Goal: Task Accomplishment & Management: Complete application form

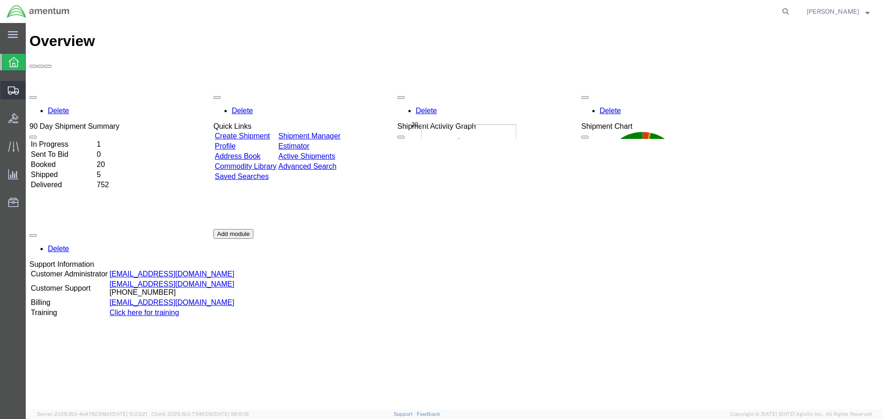
click at [0, 0] on span "Create Shipment" at bounding box center [0, 0] width 0 height 0
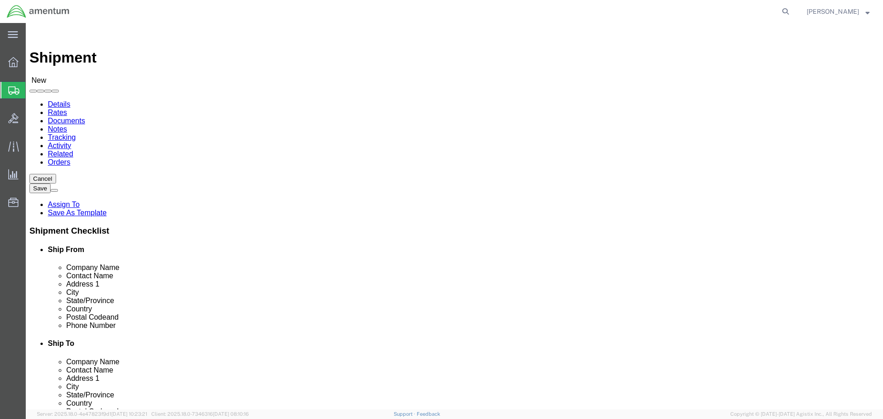
select select
select select "MYPROFILE"
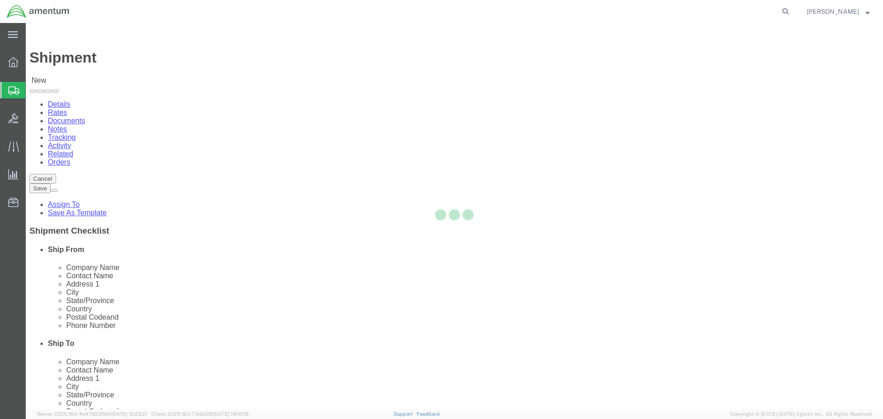
select select "[GEOGRAPHIC_DATA]"
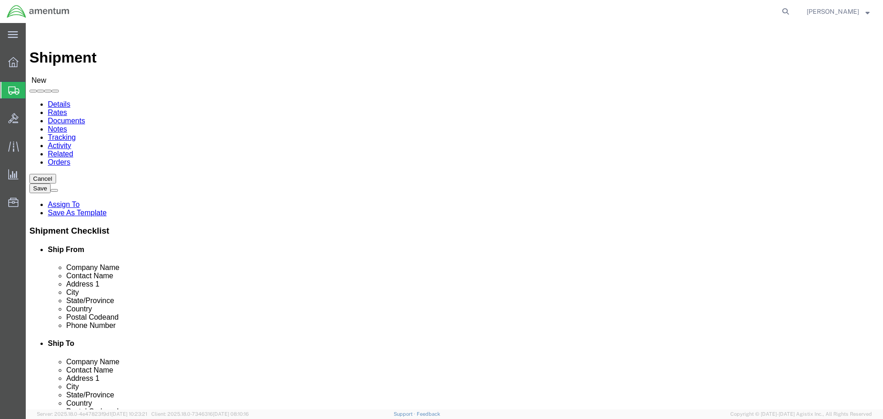
drag, startPoint x: 186, startPoint y: 208, endPoint x: 110, endPoint y: 204, distance: 76.1
click div "Address 1"
type input "[STREET_ADDRESS] NAS"
select select
click input "text"
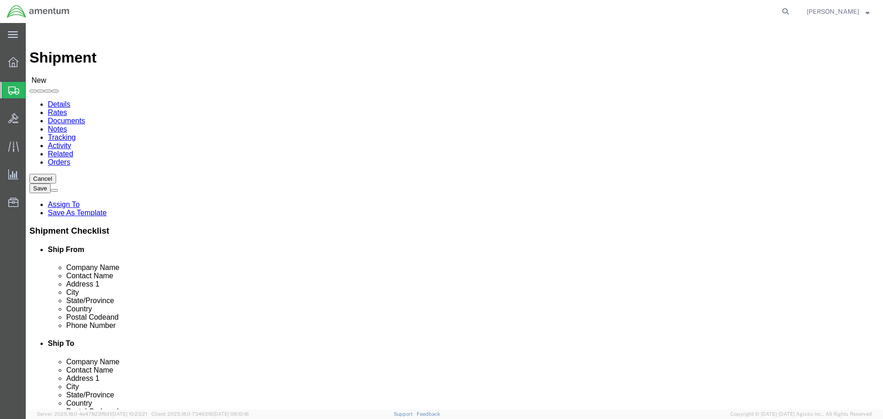
type input "BUILDING 50"
click input "text"
drag, startPoint x: 155, startPoint y: 295, endPoint x: 114, endPoint y: 290, distance: 41.7
click div "Postal Code"
type input "78419"
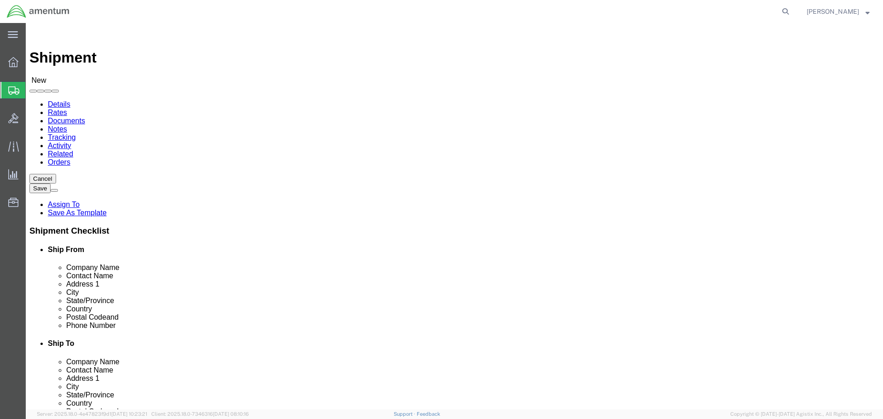
click input "text"
drag, startPoint x: 184, startPoint y: 313, endPoint x: 137, endPoint y: 314, distance: 47.4
click input "text"
type input "[PHONE_NUMBER]"
click input "text"
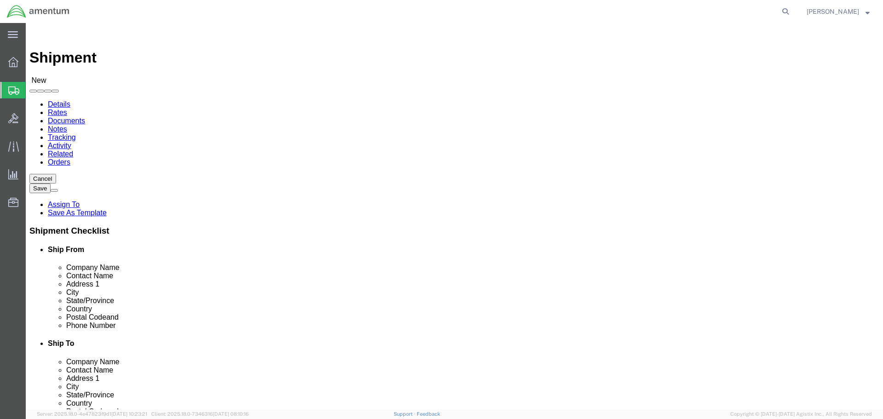
click input "text"
click input "DALLAS AVONICS"
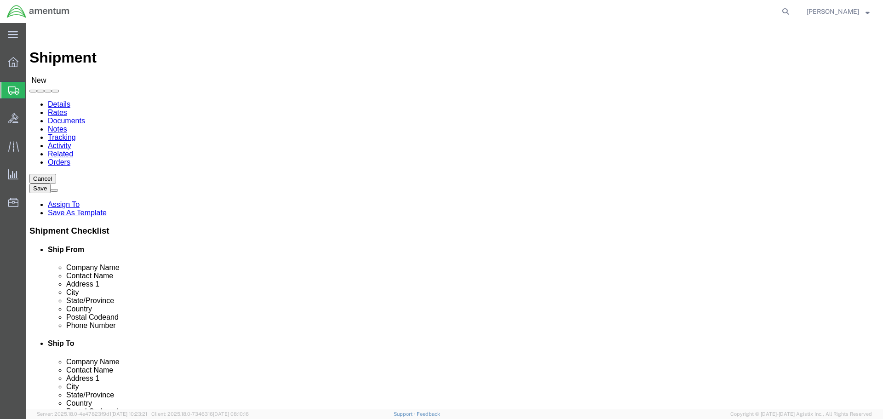
click input "DALLAS AVONICS"
type input "DALLAS"
click p "- DALLAS AVIATION INC - ([PERSON_NAME]) [STREET_ADDRESS]"
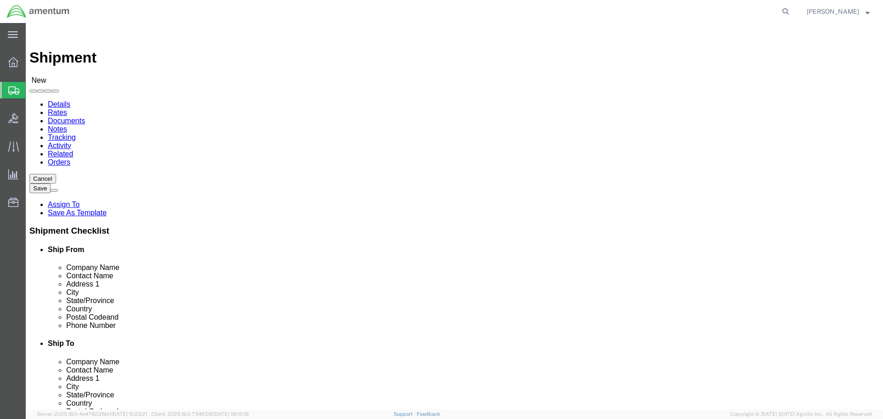
select select "[GEOGRAPHIC_DATA]"
type input "DALLAS AVIATION INC"
drag, startPoint x: 532, startPoint y: 171, endPoint x: 447, endPoint y: 166, distance: 85.2
click div "Company Name DALLAS AVIATION INC DALLAS"
drag, startPoint x: 530, startPoint y: 226, endPoint x: 453, endPoint y: 226, distance: 76.4
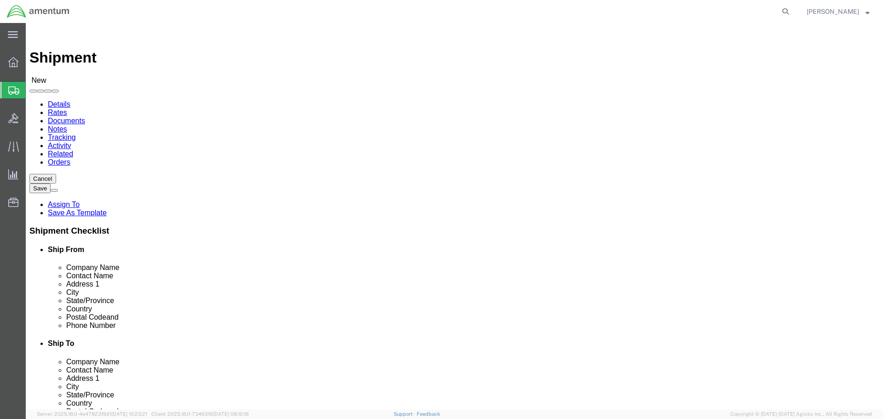
click div
type input "[PERSON_NAME]"
drag, startPoint x: 545, startPoint y: 244, endPoint x: 452, endPoint y: 240, distance: 93.0
click div "Address 1"
type input "[STREET_ADDRESS]"
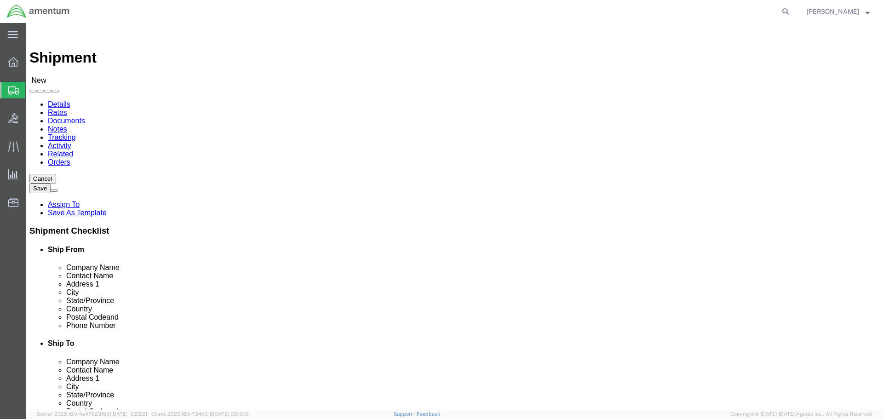
drag, startPoint x: 503, startPoint y: 280, endPoint x: 455, endPoint y: 283, distance: 48.4
click div
type input "[GEOGRAPHIC_DATA]"
click input "Ship To Location / Company Name : This field is required."
click div "Shipment Information Package Information Special Services"
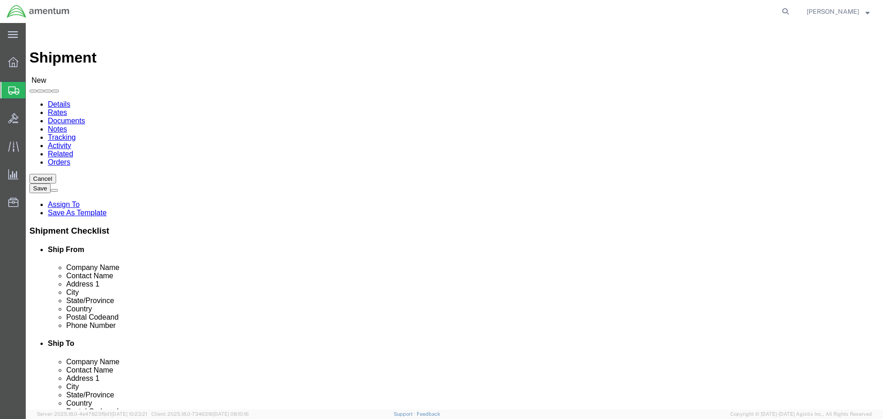
click input "Ship To Location / Company Name : This field is required."
type input "d"
click div
click input "DA"
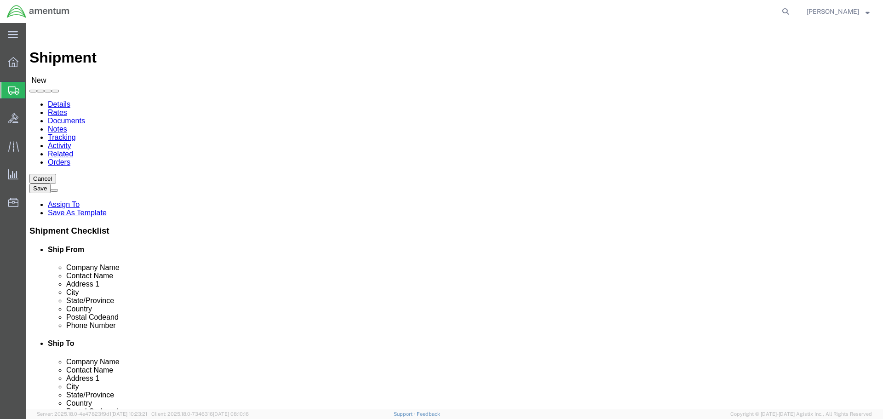
type input "D"
type input "DA"
click p "- DALLAS AVIATION INC - ([PERSON_NAME]) [STREET_ADDRESS]"
select select "[GEOGRAPHIC_DATA]"
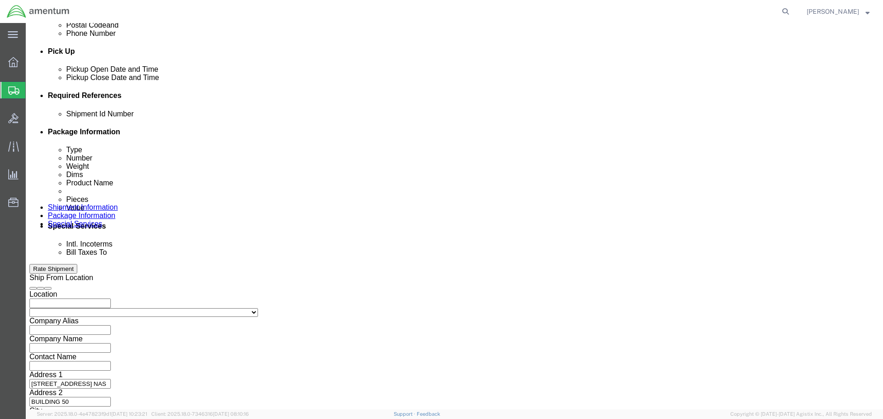
scroll to position [404, 0]
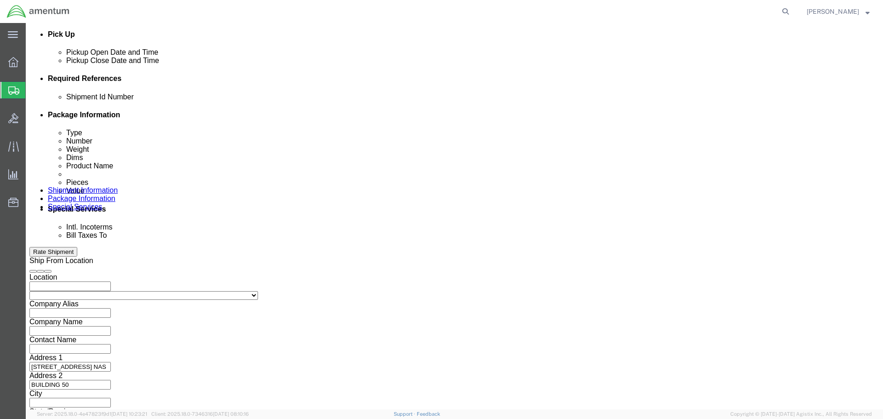
click button "Continue"
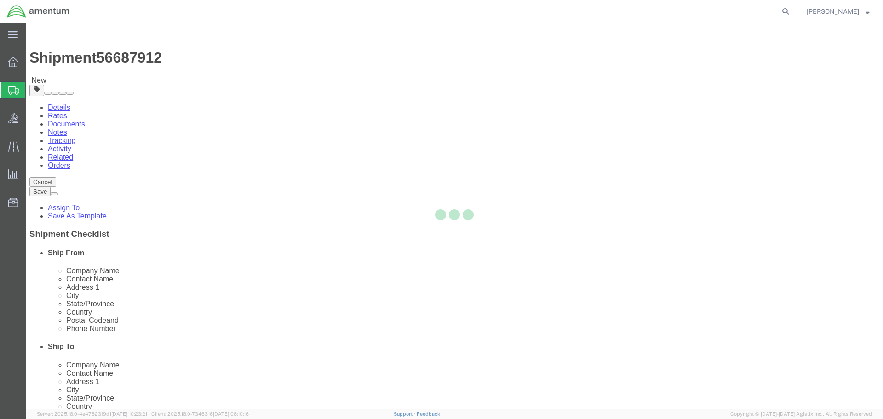
select select "CBOX"
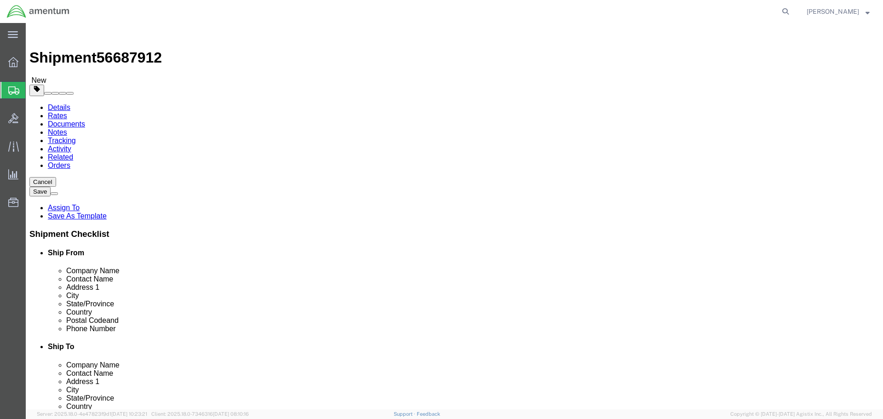
click input "text"
type input "20"
type input "14"
click input "text"
type input "14"
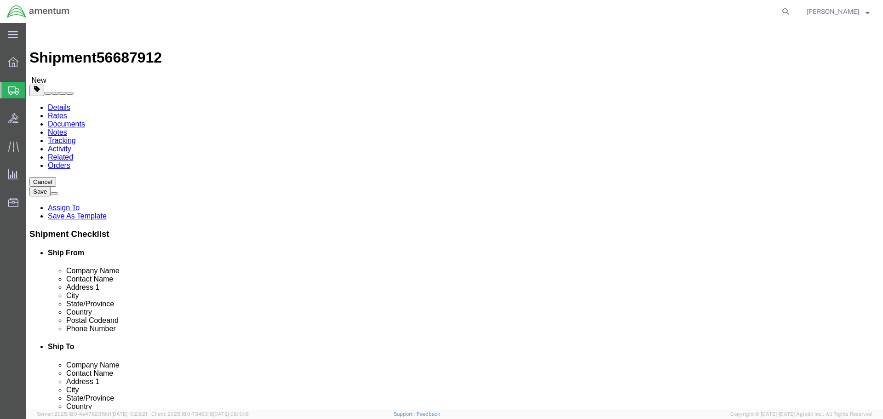
drag, startPoint x: 145, startPoint y: 213, endPoint x: 113, endPoint y: 213, distance: 32.7
click div "Weight 0.00 Select kgs lbs Ship. t°"
type input "20.6"
click link "Add Content"
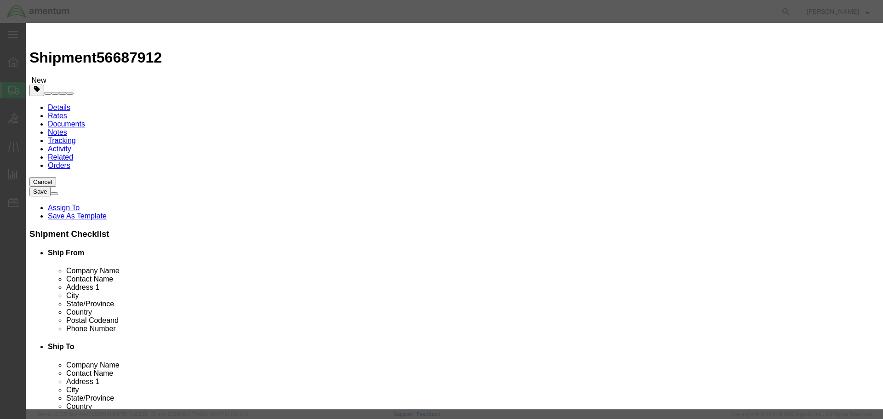
click input "text"
type input "COMPRESSOR ASSY"
click div "Commodity library"
drag, startPoint x: 279, startPoint y: 89, endPoint x: 272, endPoint y: 86, distance: 7.6
click input "0"
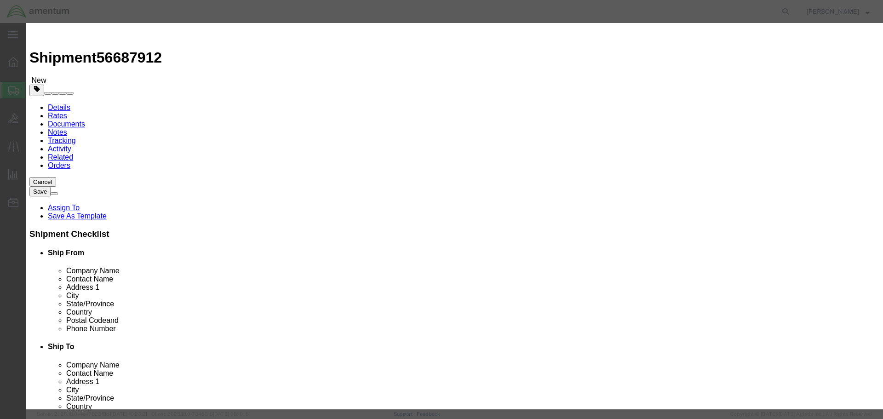
type input "1"
click input "text"
type input "2726.00"
drag, startPoint x: 630, startPoint y: 317, endPoint x: 529, endPoint y: 247, distance: 123.0
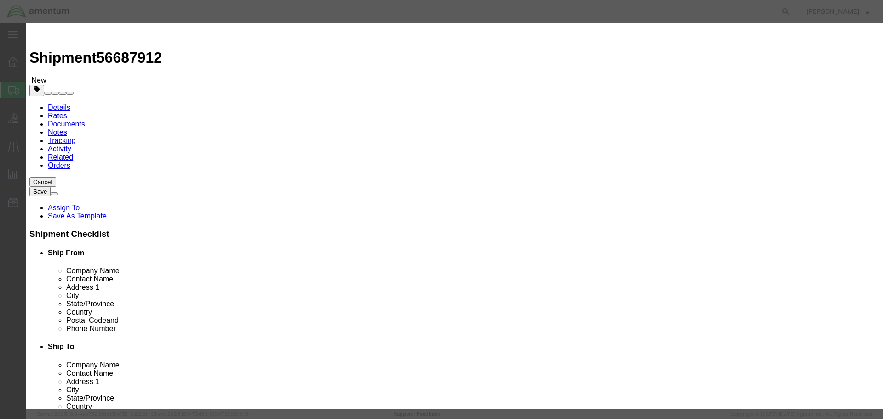
click button "Save & Close"
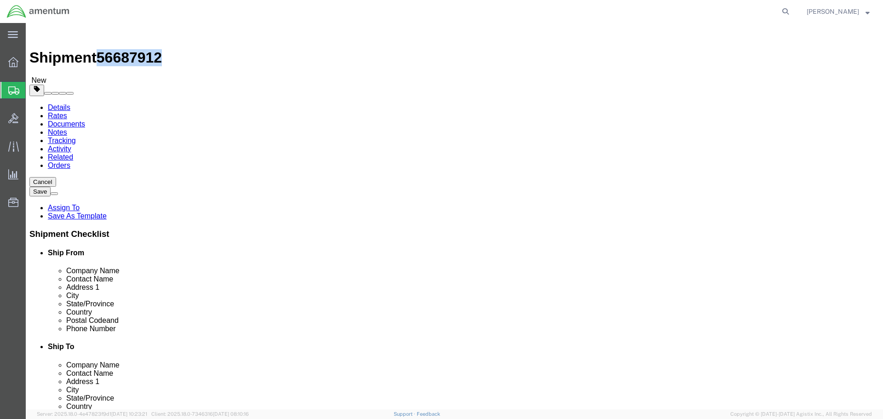
drag, startPoint x: 126, startPoint y: 12, endPoint x: 83, endPoint y: 14, distance: 43.3
click div "Shipment 56687912 New"
copy span "56687912"
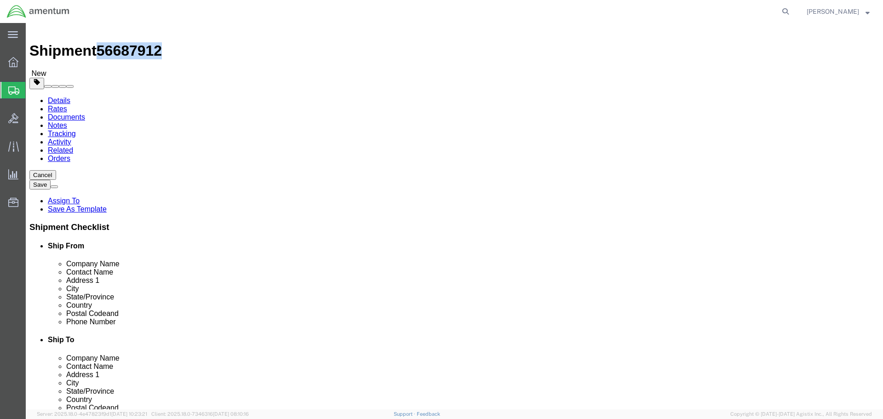
scroll to position [9, 0]
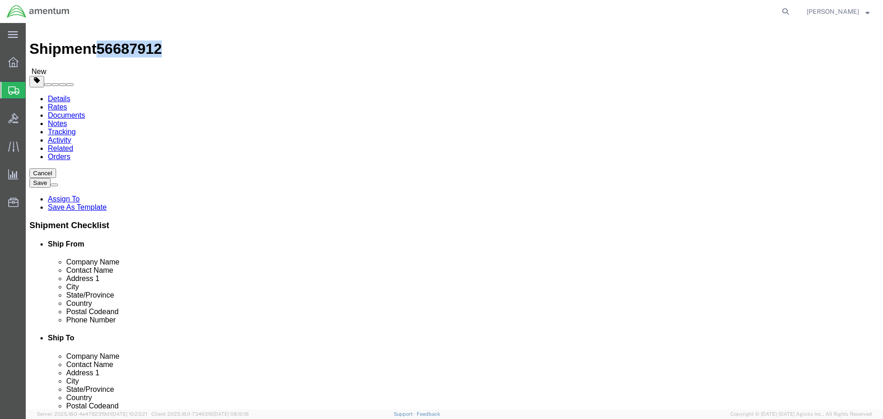
drag, startPoint x: 749, startPoint y: 368, endPoint x: 639, endPoint y: 329, distance: 116.6
click button "Rate Shipment"
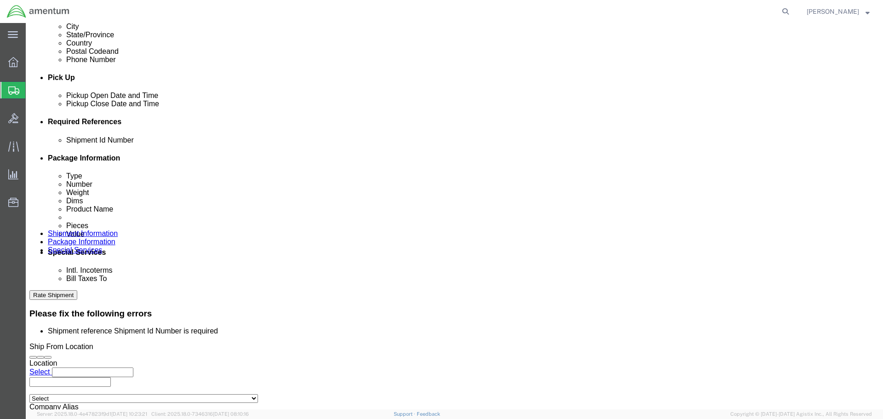
scroll to position [377, 0]
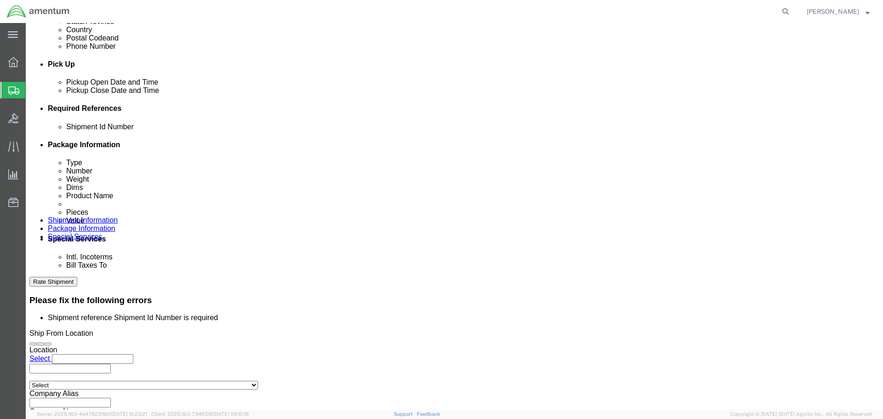
click input "text"
paste input "56687912"
type input "56687912"
click select "Select Account Type Activity ID Airline Appointment Number ASN Batch Request # …"
select select "DOCN"
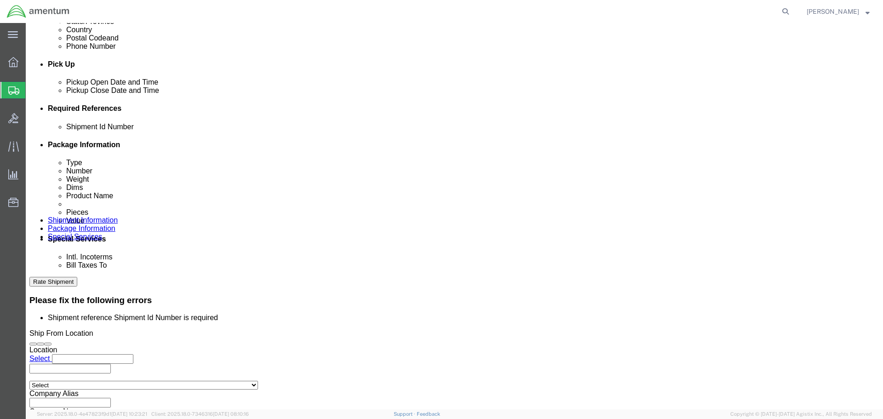
click select "Select Account Type Activity ID Airline Appointment Number ASN Batch Request # …"
click input "text"
type input "CBP0043654"
click select "Select Account Type Activity ID Airline Appointment Number ASN Batch Request # …"
select select "DELNUM"
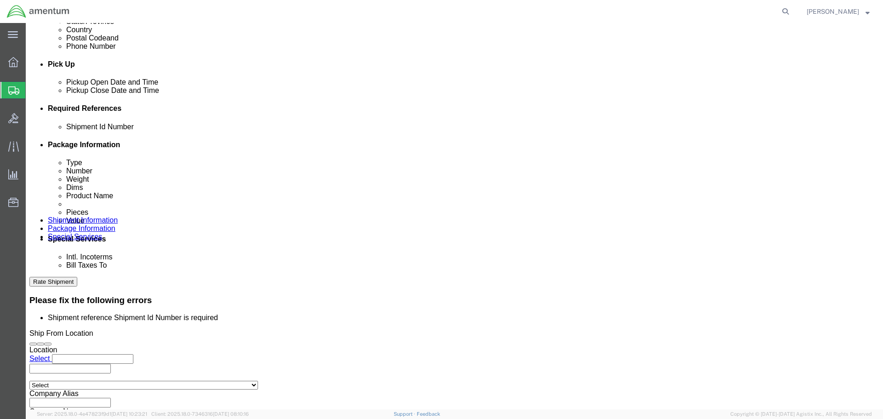
click select "Select Account Type Activity ID Airline Appointment Number ASN Batch Request # …"
click input "text"
type input "CBP"
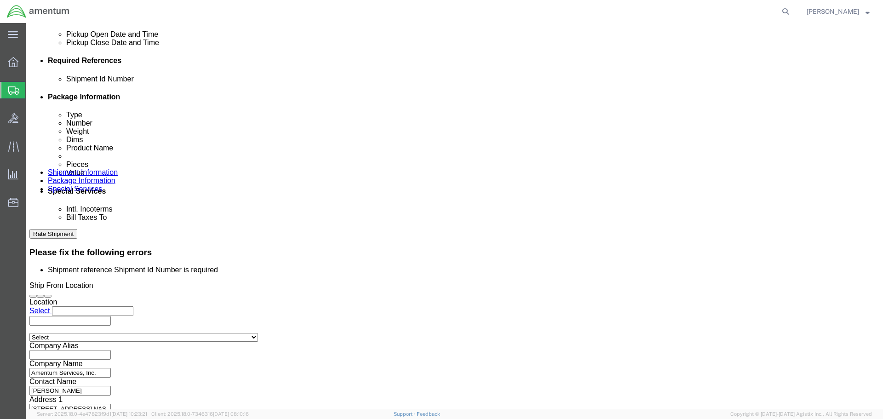
scroll to position [441, 0]
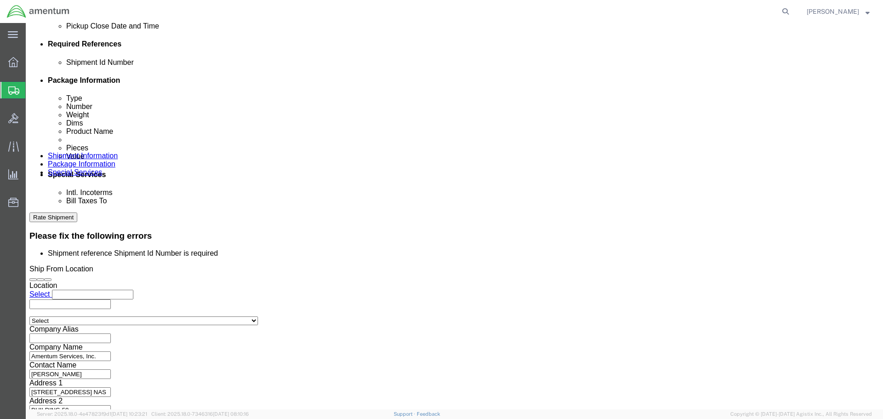
drag, startPoint x: 738, startPoint y: 370, endPoint x: 703, endPoint y: 326, distance: 56.3
click button "Rate Shipment"
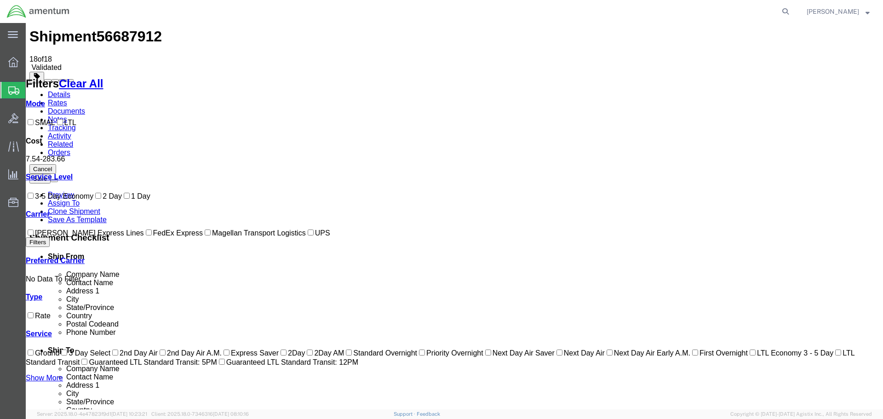
scroll to position [20, 0]
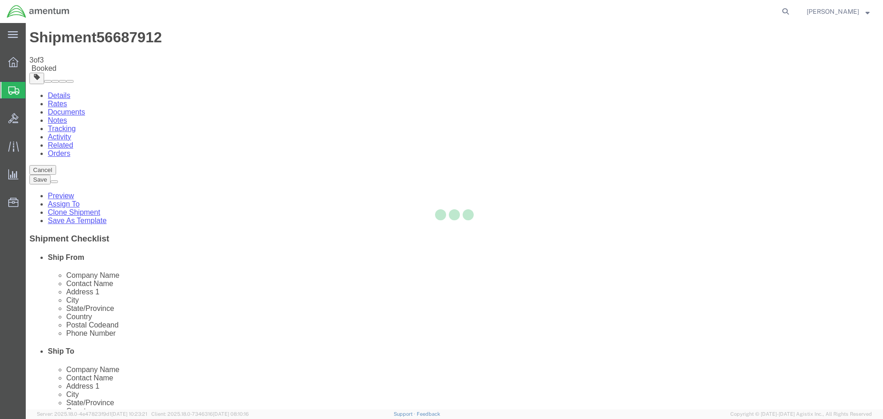
scroll to position [0, 0]
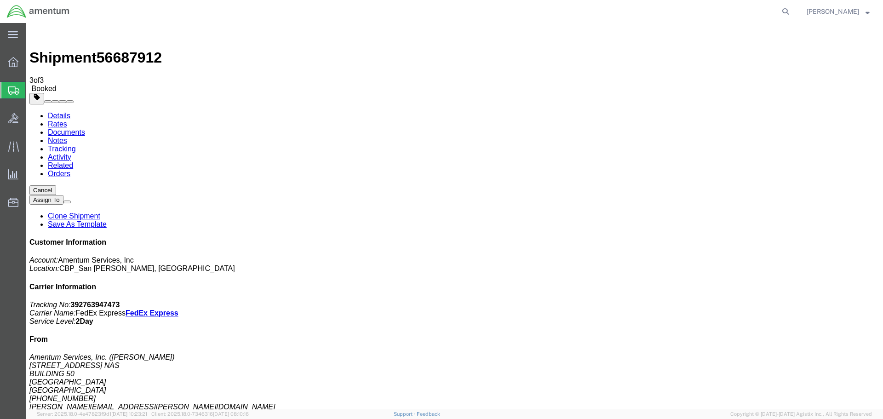
drag, startPoint x: 109, startPoint y: 147, endPoint x: 560, endPoint y: 189, distance: 453.3
